Goal: Task Accomplishment & Management: Use online tool/utility

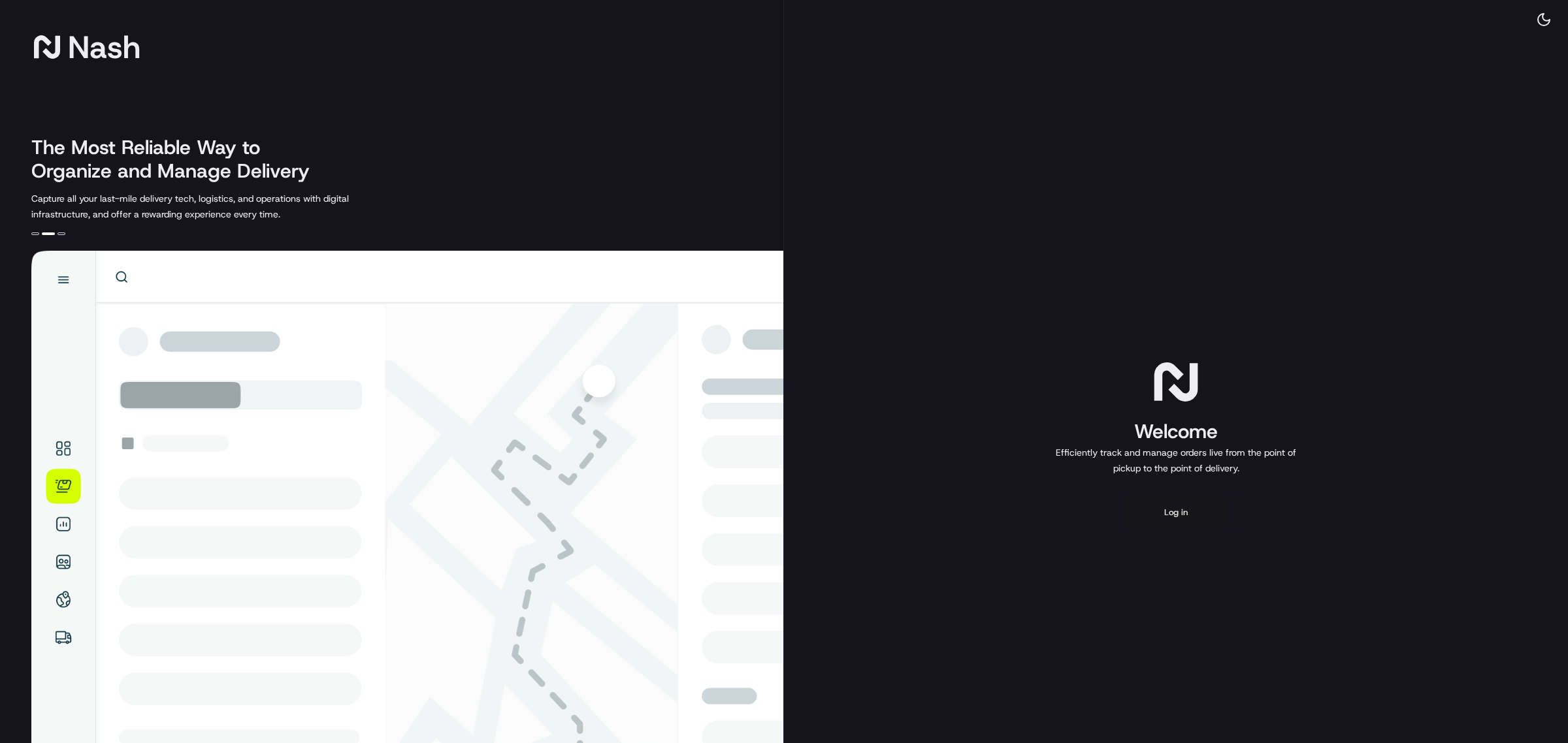
click at [1172, 507] on button "Log in" at bounding box center [1176, 513] width 104 height 31
